Goal: Task Accomplishment & Management: Manage account settings

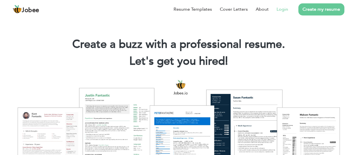
click at [282, 11] on link "Login" at bounding box center [282, 9] width 12 height 7
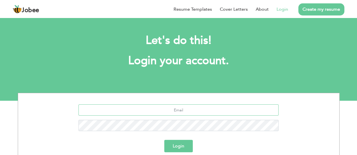
click at [140, 109] on input "text" at bounding box center [178, 110] width 200 height 11
click at [192, 108] on input "text" at bounding box center [178, 110] width 200 height 11
click at [176, 107] on input "text" at bounding box center [178, 110] width 200 height 11
type input "hashmihamza200@gmail.com"
click at [178, 146] on button "Login" at bounding box center [178, 146] width 28 height 12
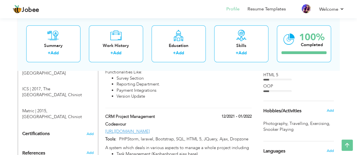
scroll to position [274, 0]
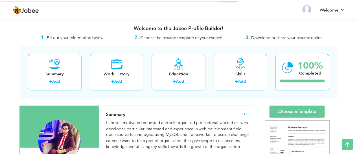
scroll to position [228, 0]
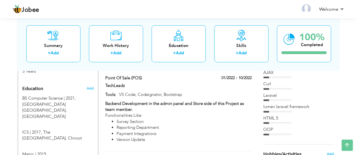
click at [154, 64] on div "Summary + Add Work History + Add Education + Add Skills + Add 100% Completed" at bounding box center [178, 44] width 321 height 54
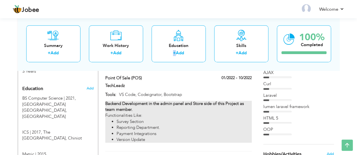
drag, startPoint x: 154, startPoint y: 64, endPoint x: 143, endPoint y: 92, distance: 30.3
click at [143, 92] on div "Welcome to the Jobee Profile Builder! 1. Fill out your information below. 2. Ch…" at bounding box center [178, 111] width 321 height 638
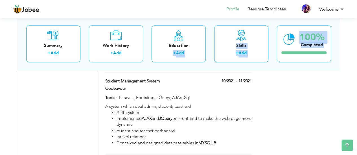
scroll to position [494, 0]
